Goal: Information Seeking & Learning: Learn about a topic

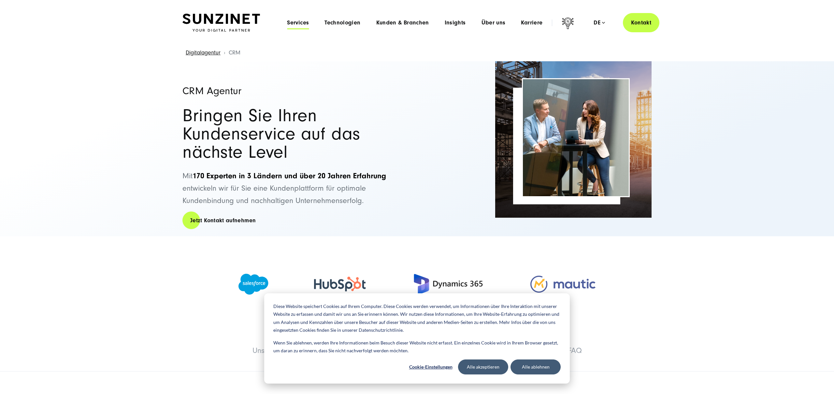
click at [300, 24] on span "Services" at bounding box center [298, 23] width 22 height 7
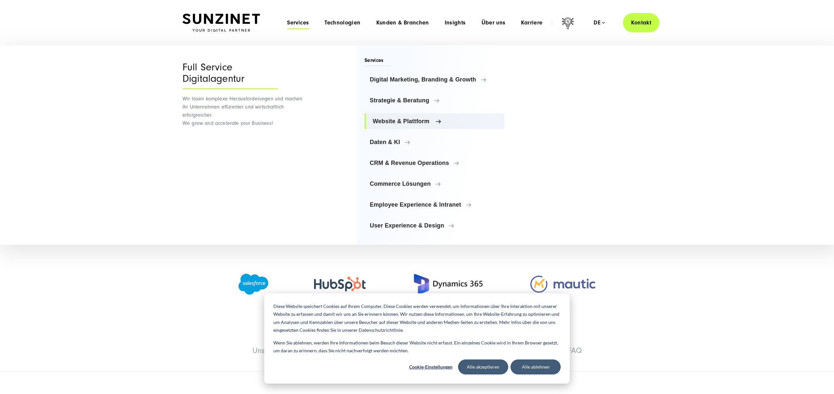
click at [404, 126] on link "Website & Plattform" at bounding box center [434, 121] width 140 height 16
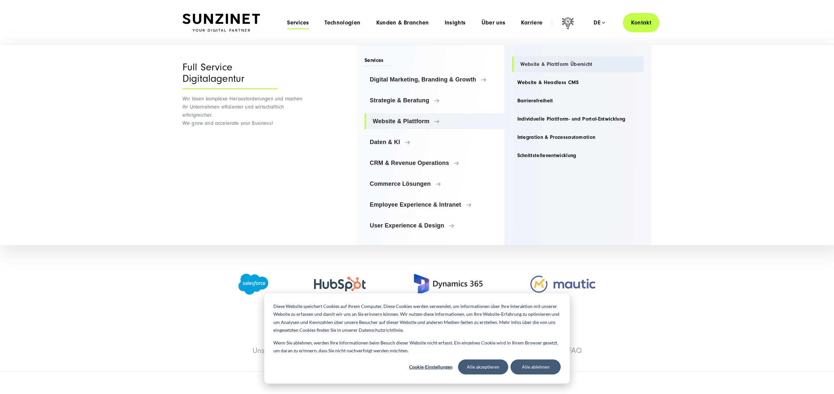
click at [565, 68] on link "Website & Plattform Übersicht" at bounding box center [578, 64] width 132 height 16
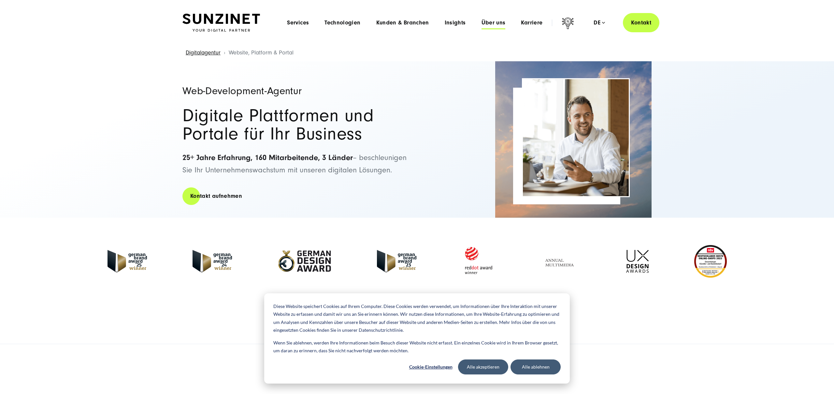
click at [493, 22] on span "Über uns" at bounding box center [493, 23] width 24 height 7
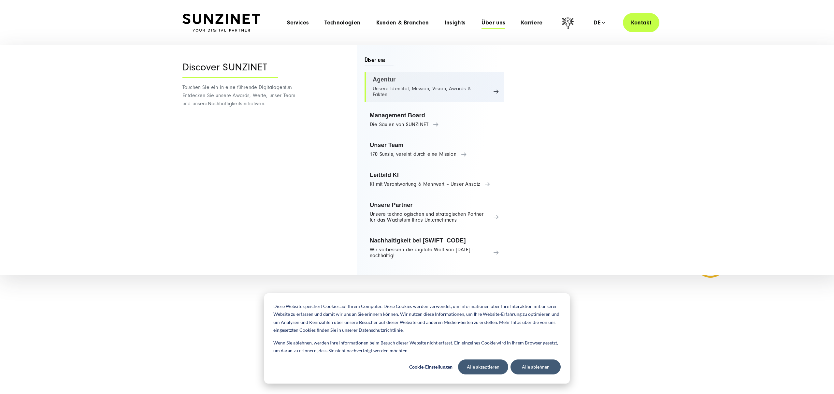
click at [409, 78] on link "Agentur Unsere Identität, Mission, Vision, Awards & Fakten" at bounding box center [434, 87] width 140 height 31
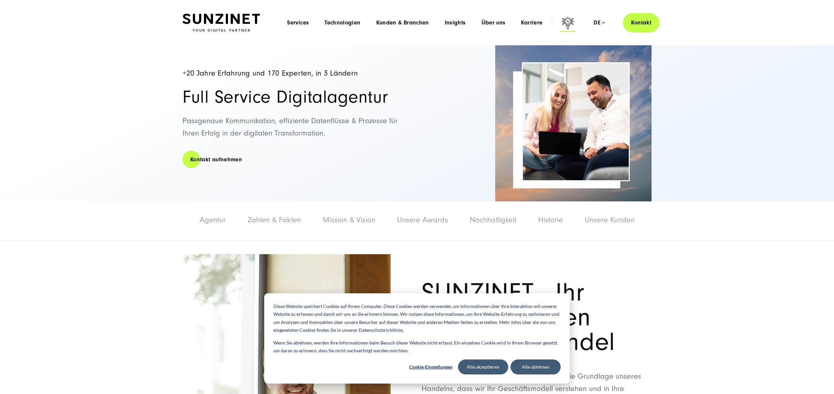
click at [568, 24] on icon at bounding box center [568, 24] width 16 height 16
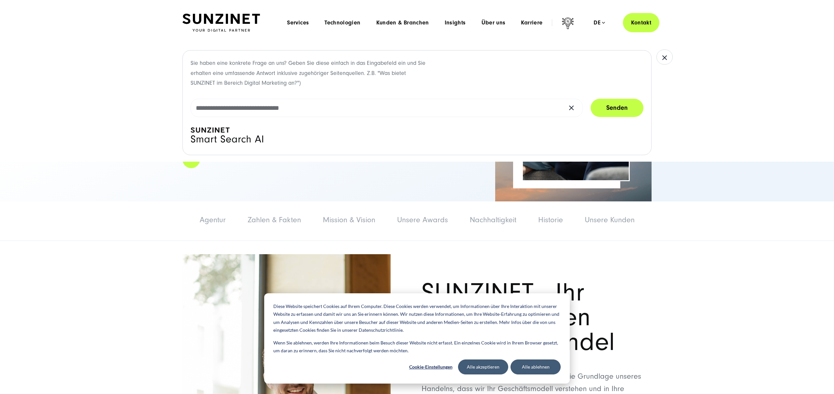
click at [694, 226] on div "Agentur Agentur Zahlen & Fakten Mission & Vision Unsere Awards Nachhaltigkeit H…" at bounding box center [417, 220] width 834 height 39
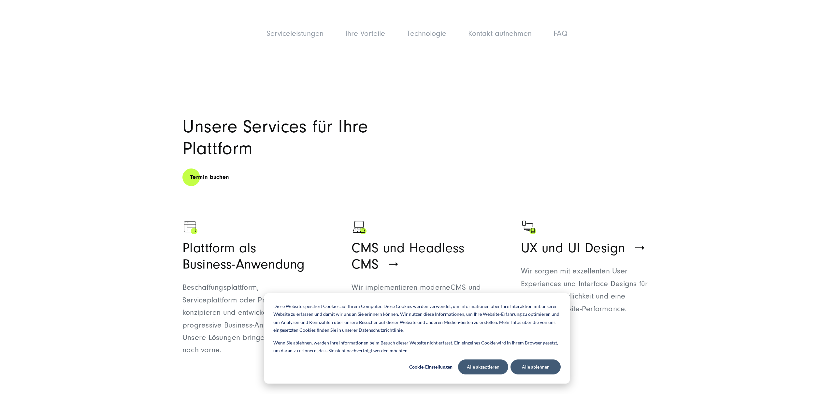
scroll to position [311, 0]
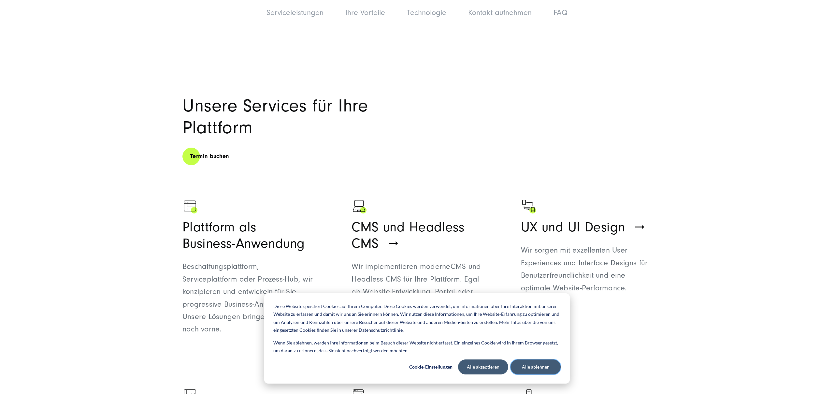
click at [535, 370] on button "Alle ablehnen" at bounding box center [535, 366] width 50 height 15
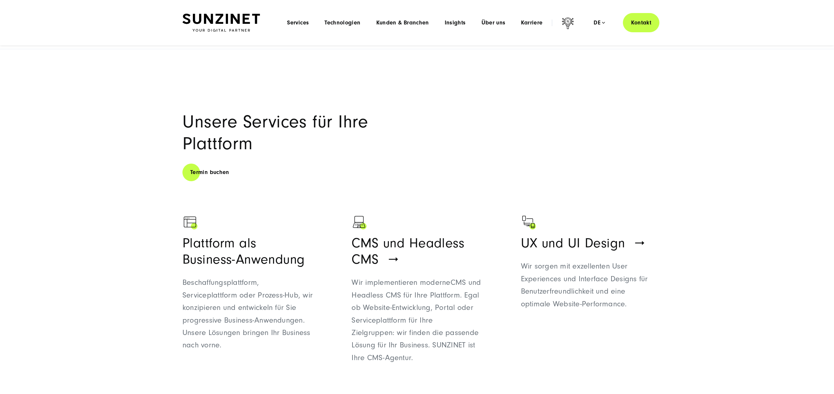
scroll to position [0, 0]
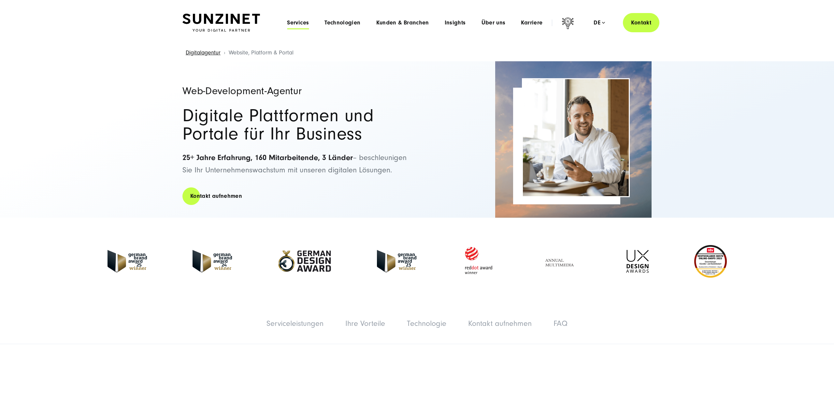
click at [304, 23] on span "Services" at bounding box center [298, 23] width 22 height 7
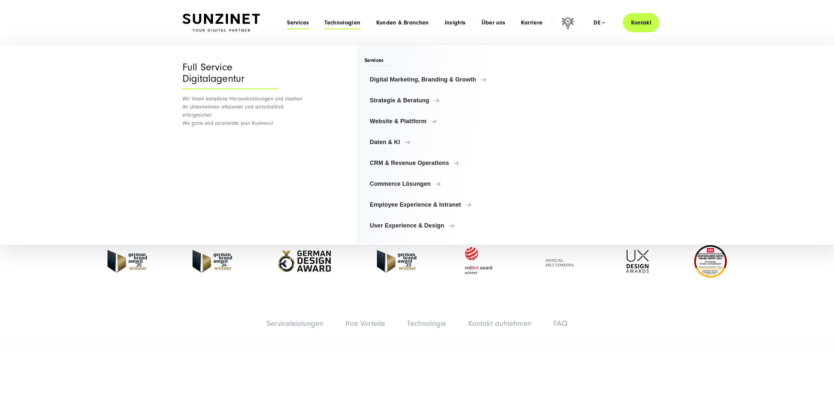
click at [326, 23] on span "Technologien" at bounding box center [342, 23] width 36 height 7
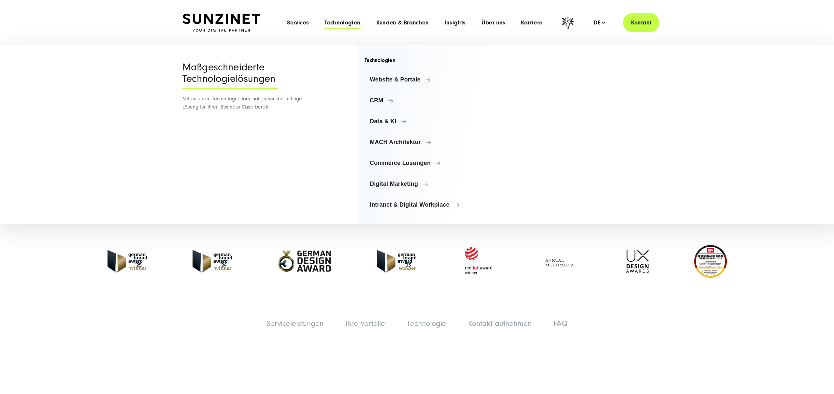
click at [367, 23] on li "Technologien Menu Maßgeschneiderte Technologielösungen Mit unserem Technologies…" at bounding box center [342, 22] width 51 height 7
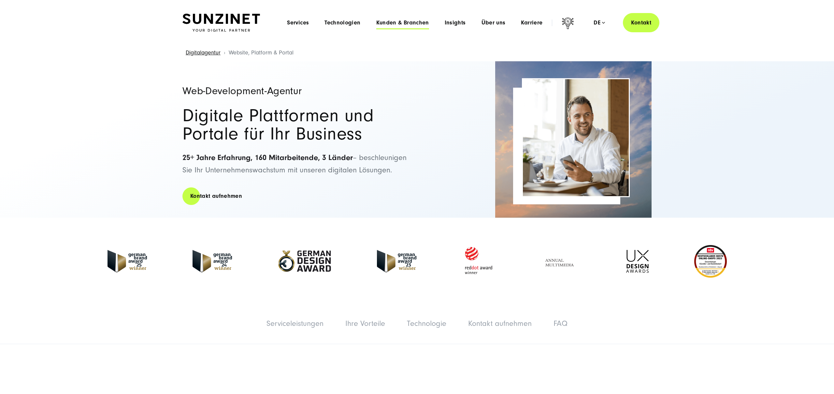
click at [399, 23] on span "Kunden & Branchen" at bounding box center [402, 23] width 53 height 7
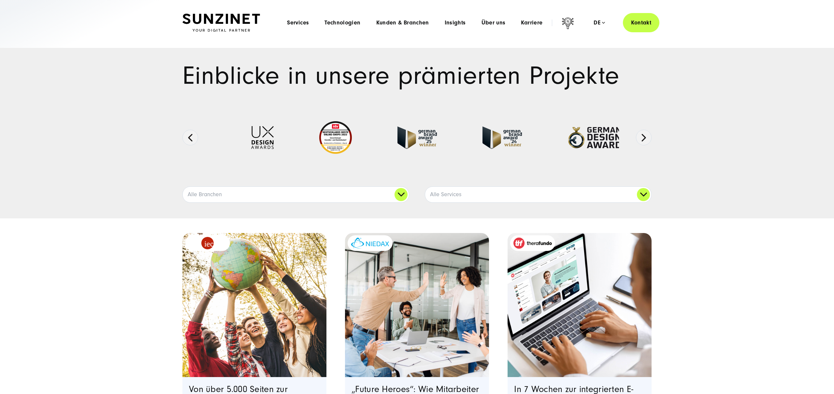
click at [416, 24] on span "Kunden & Branchen" at bounding box center [402, 23] width 53 height 7
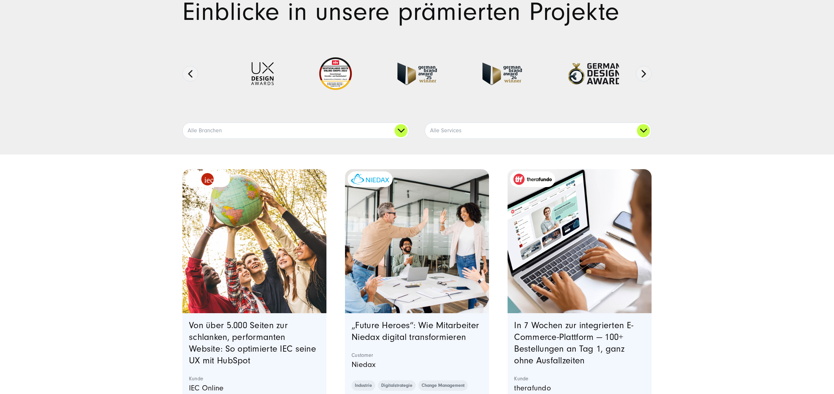
scroll to position [65, 0]
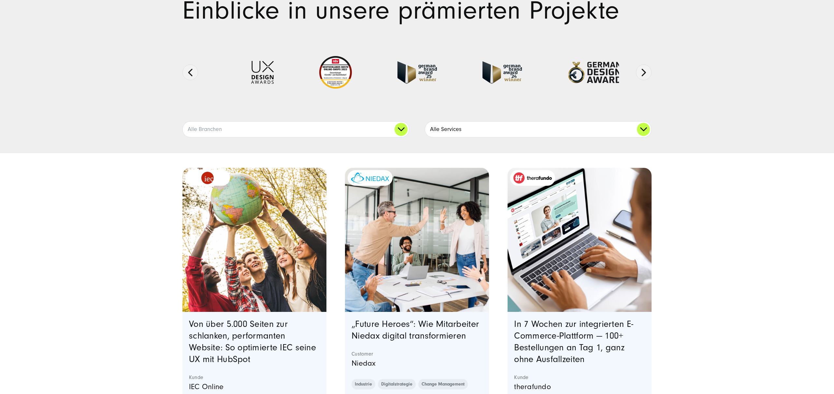
click at [462, 131] on link "Alle Services" at bounding box center [538, 129] width 226 height 16
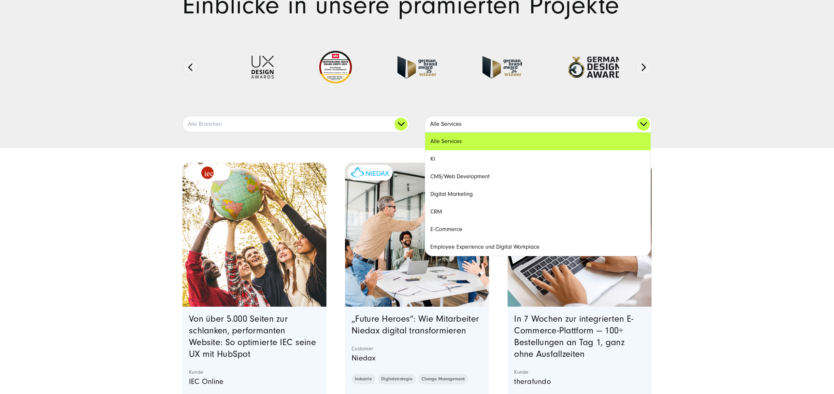
scroll to position [73, 0]
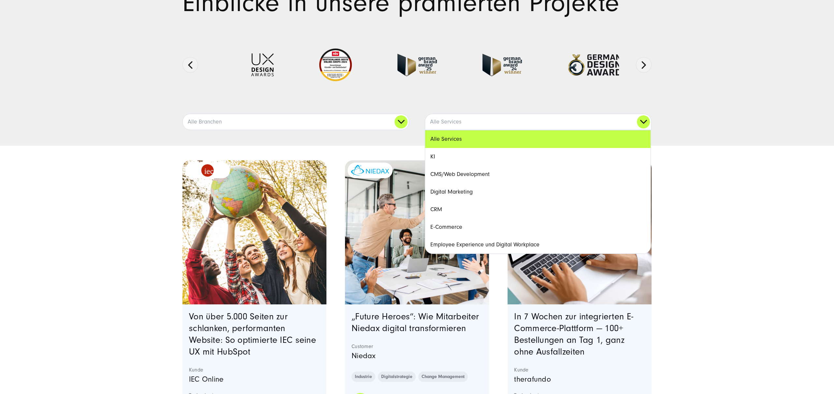
click at [453, 225] on link "E-Commerce" at bounding box center [537, 227] width 225 height 18
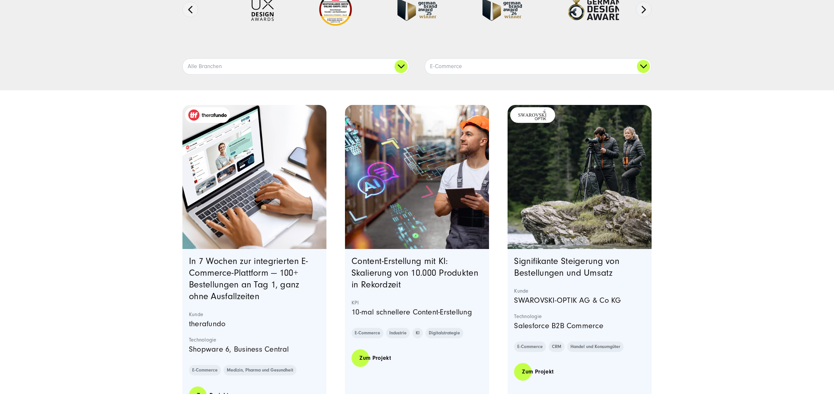
scroll to position [132, 0]
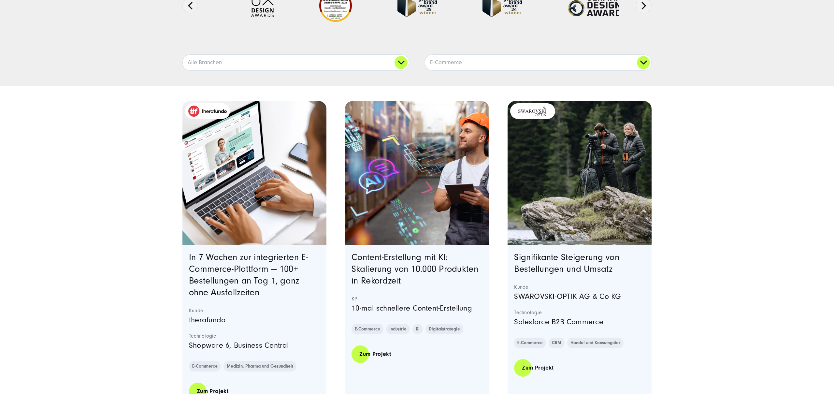
click at [253, 178] on img "Featured image: - Read full post: In 7 Wochen zur integrierten E-Commerce-Platt…" at bounding box center [254, 173] width 147 height 147
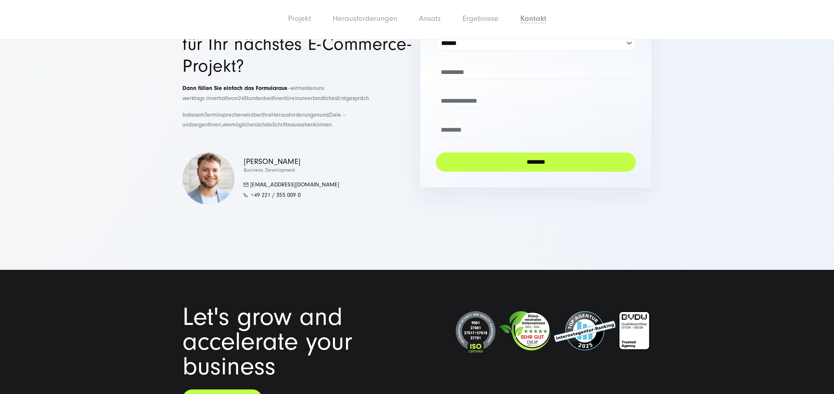
scroll to position [3037, 0]
